Goal: Find specific page/section: Find specific page/section

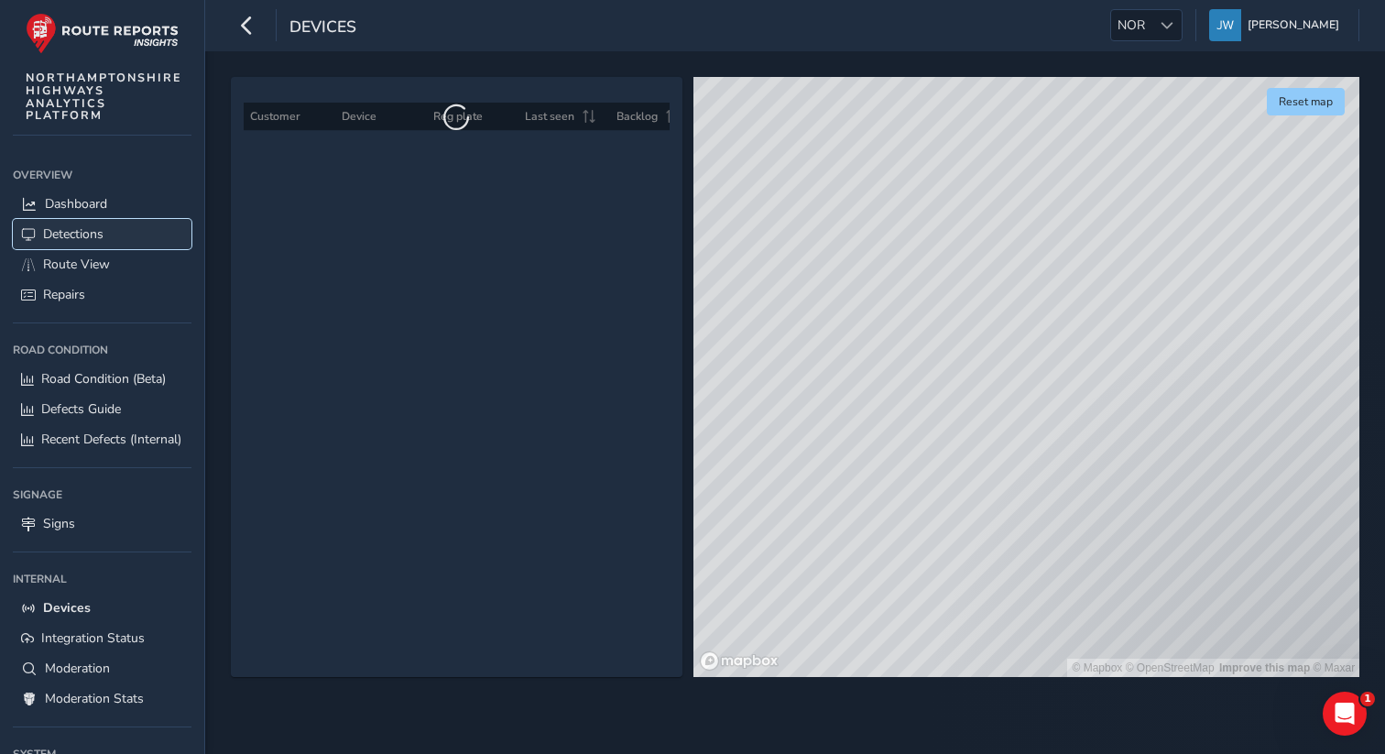
click at [96, 232] on span "Detections" at bounding box center [73, 233] width 60 height 17
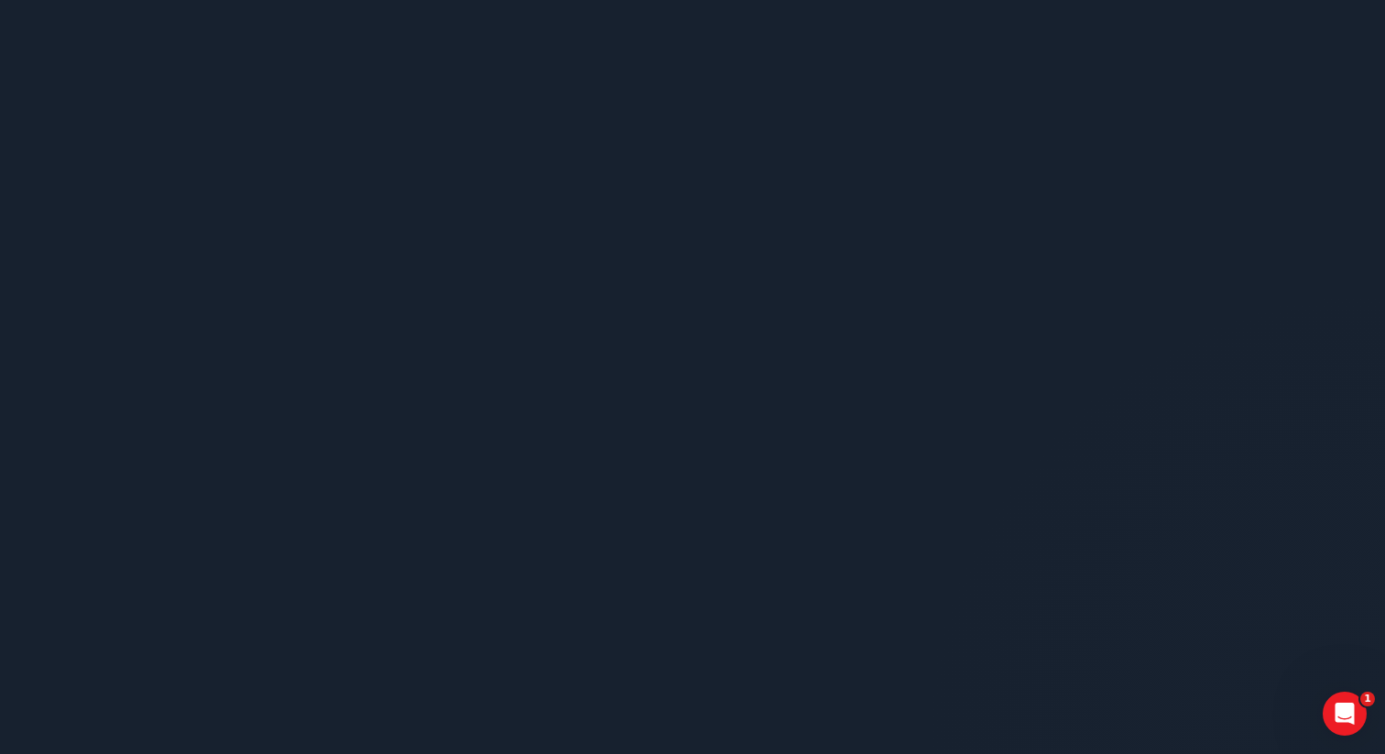
click at [92, 268] on body "1" at bounding box center [692, 377] width 1385 height 754
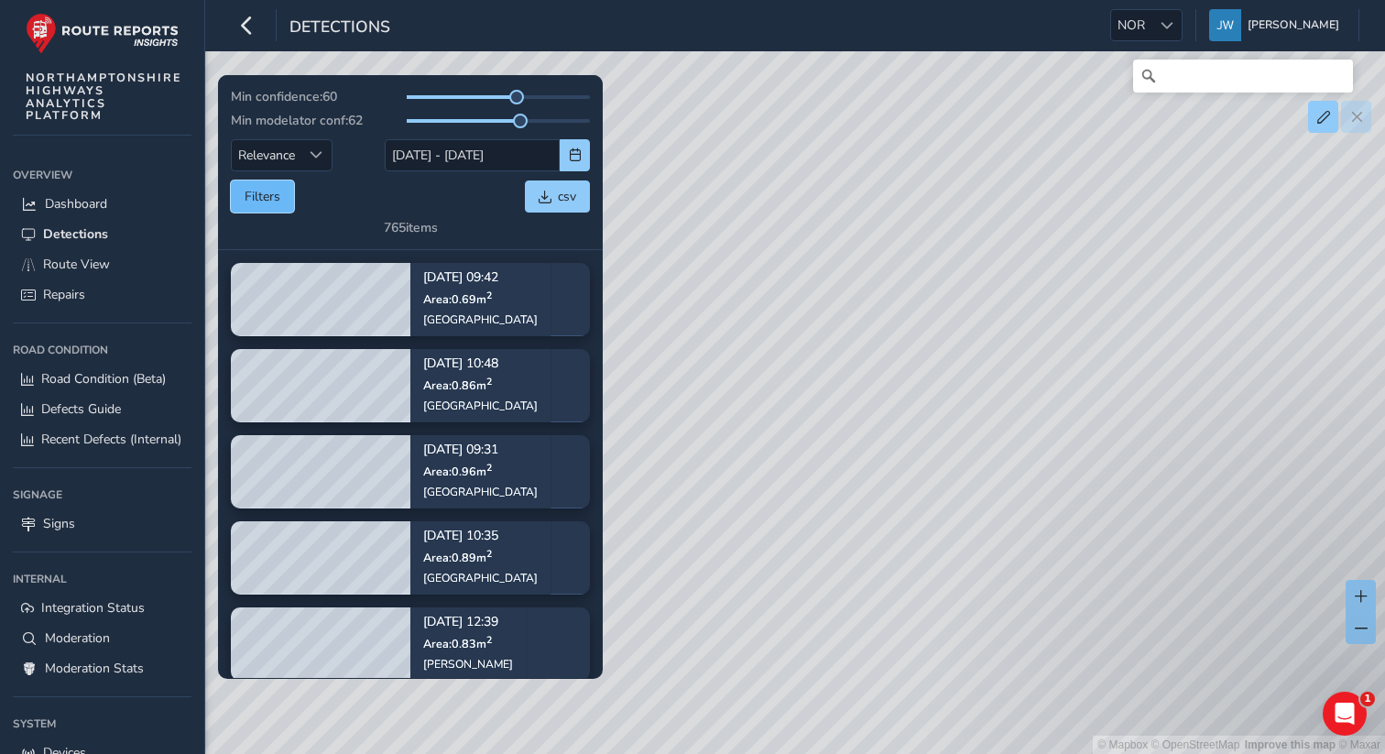
click at [278, 202] on button "Filters" at bounding box center [262, 196] width 63 height 32
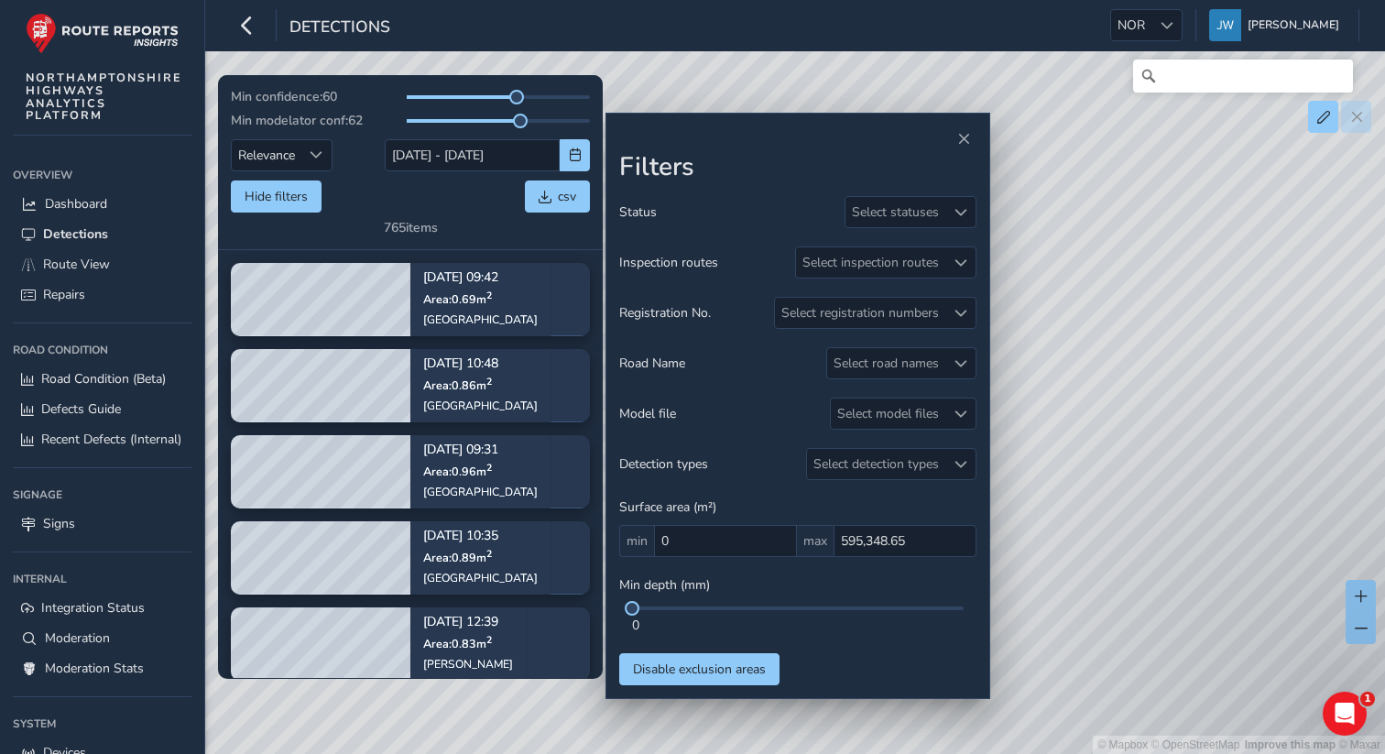
click at [397, 202] on div "Hide filters csv" at bounding box center [410, 196] width 359 height 32
click at [291, 195] on button "Hide filters" at bounding box center [276, 196] width 91 height 32
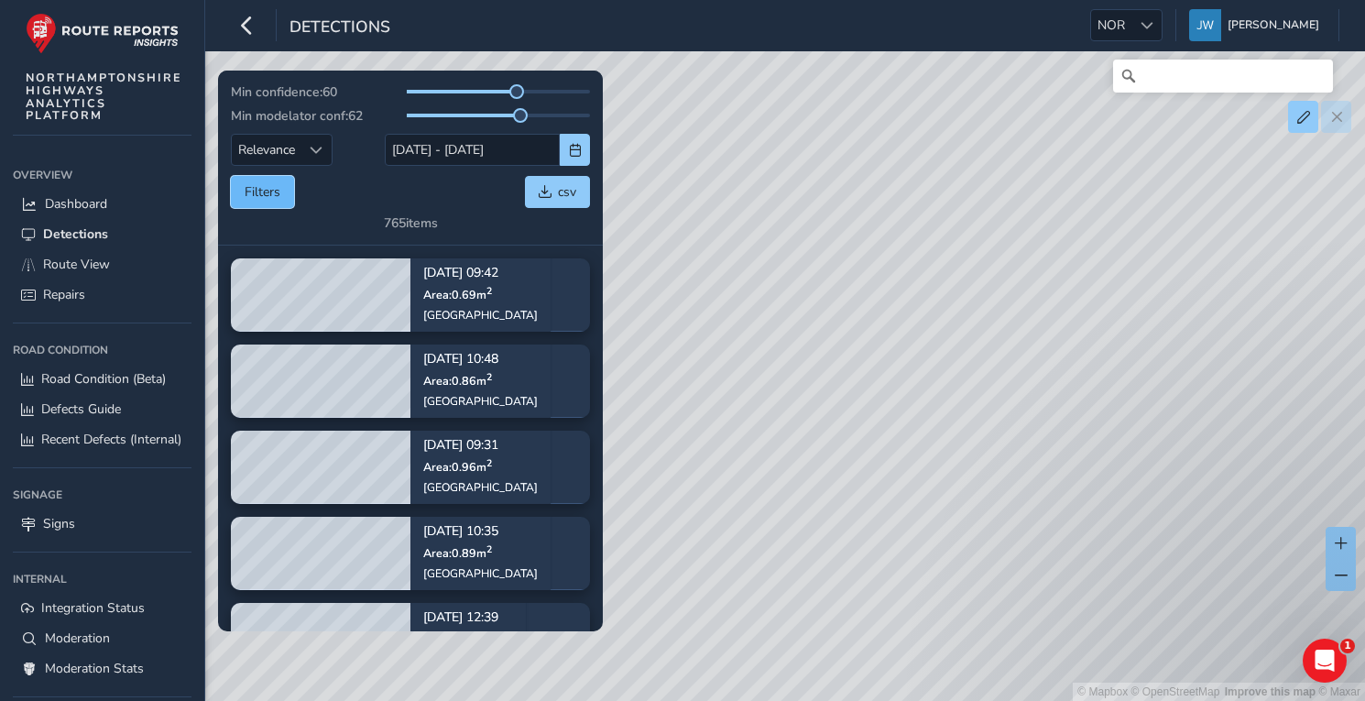
click at [268, 201] on button "Filters" at bounding box center [262, 192] width 63 height 32
